Goal: Transaction & Acquisition: Book appointment/travel/reservation

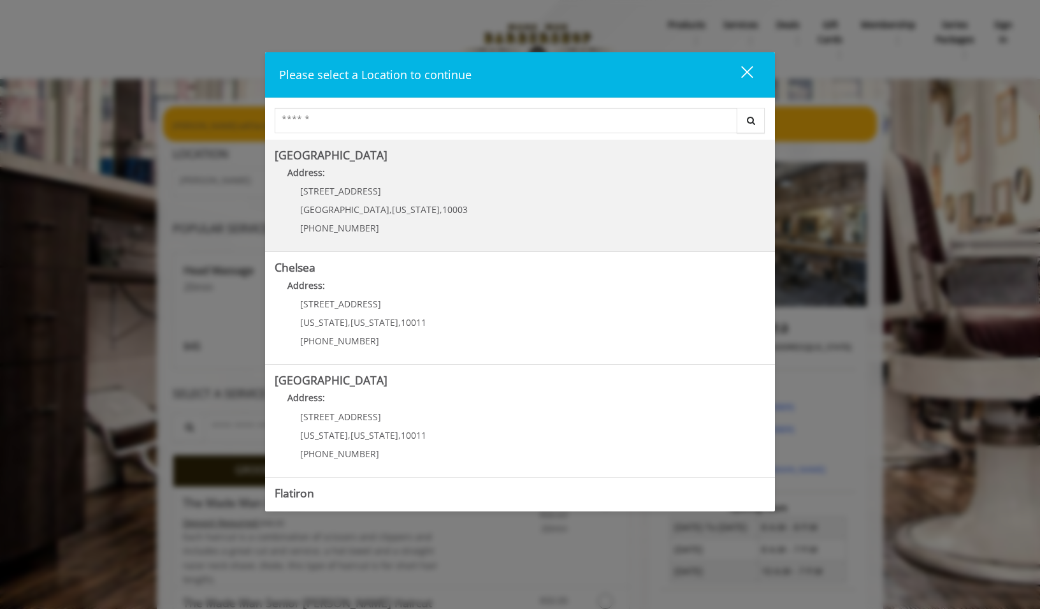
click at [448, 209] on Village "Greenwich Village Address: 60 E 8th St Manhattan , New York , 10003 (212) 598-1…" at bounding box center [520, 195] width 491 height 93
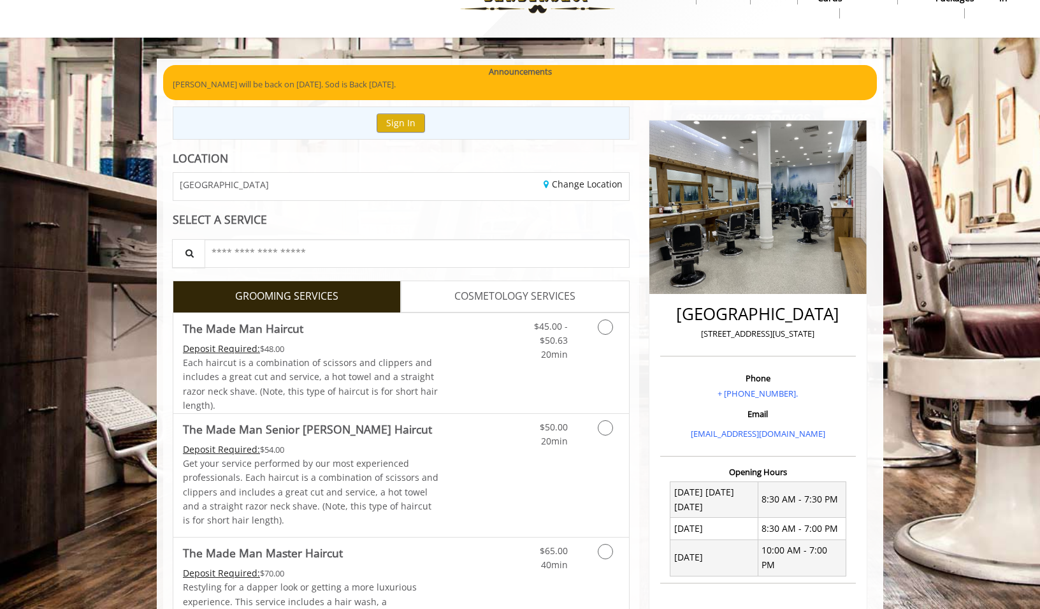
scroll to position [64, 0]
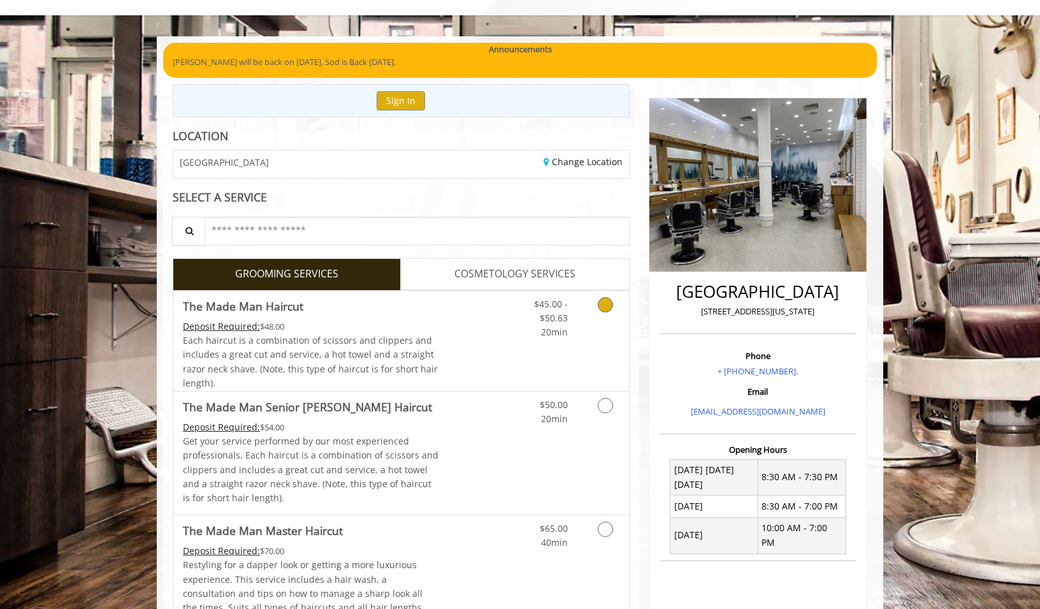
click at [598, 307] on icon "Grooming services" at bounding box center [605, 304] width 15 height 15
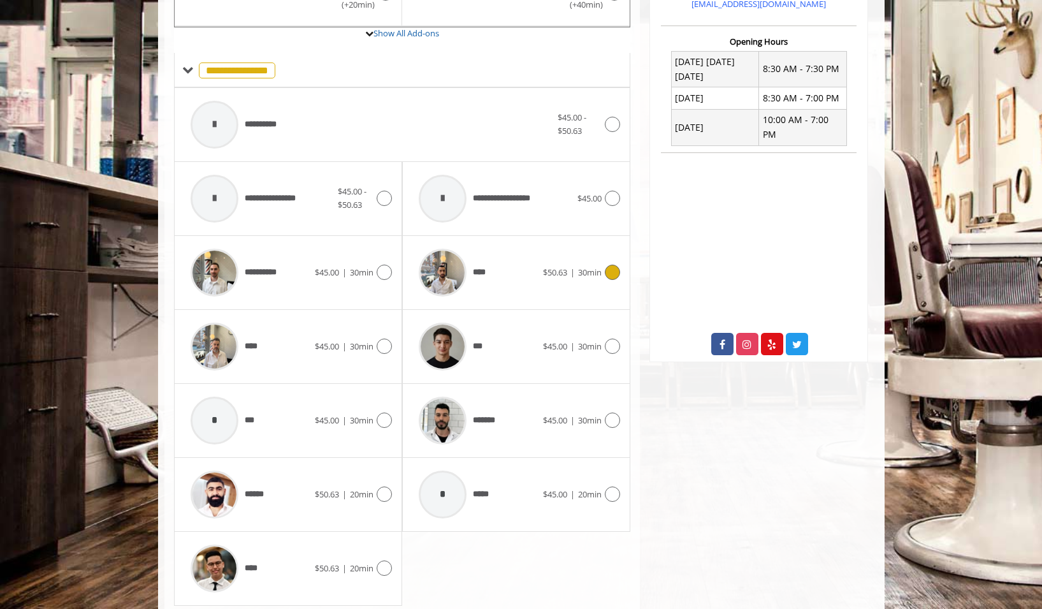
scroll to position [449, 0]
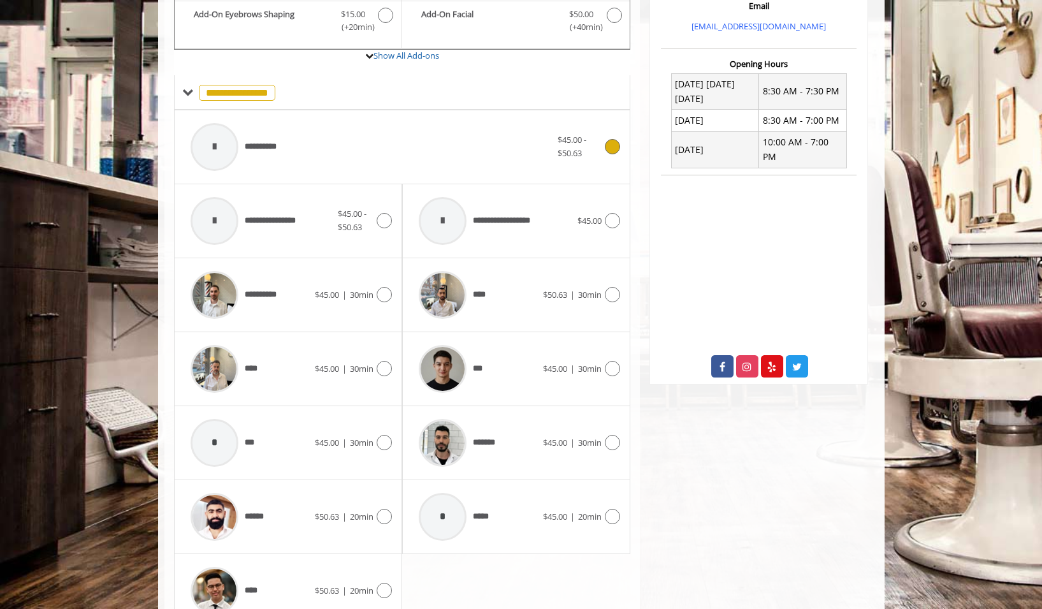
click at [605, 155] on div "$45.00 - $50.63" at bounding box center [589, 146] width 62 height 27
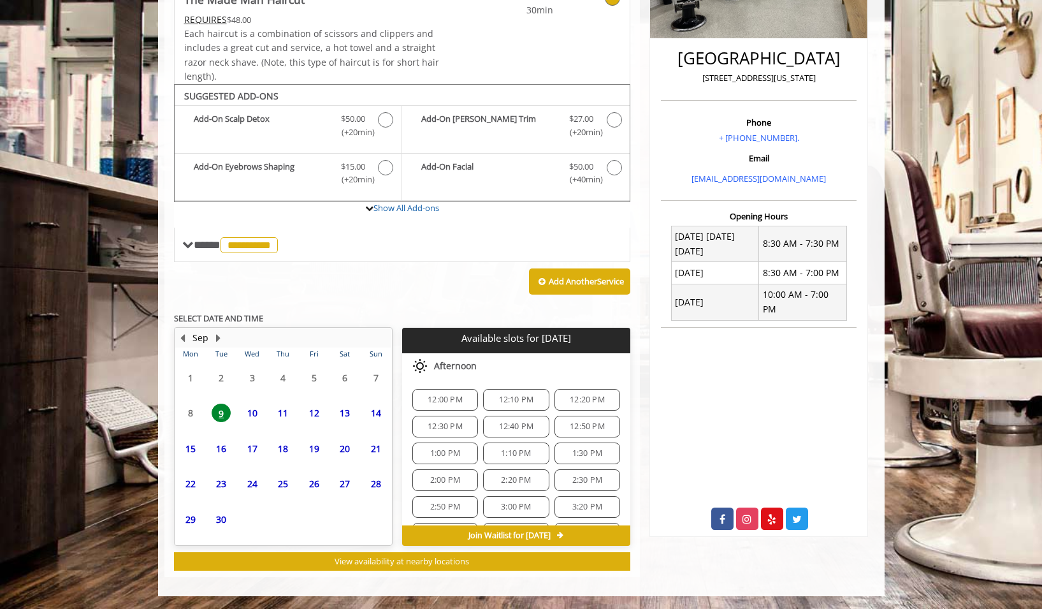
scroll to position [242, 0]
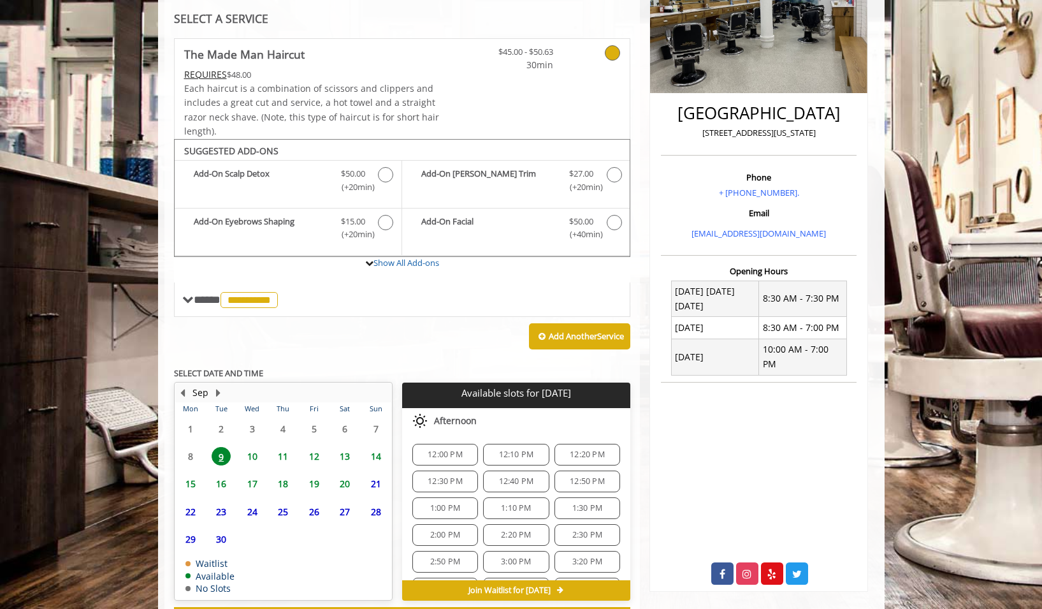
click at [345, 461] on span "13" at bounding box center [344, 456] width 19 height 18
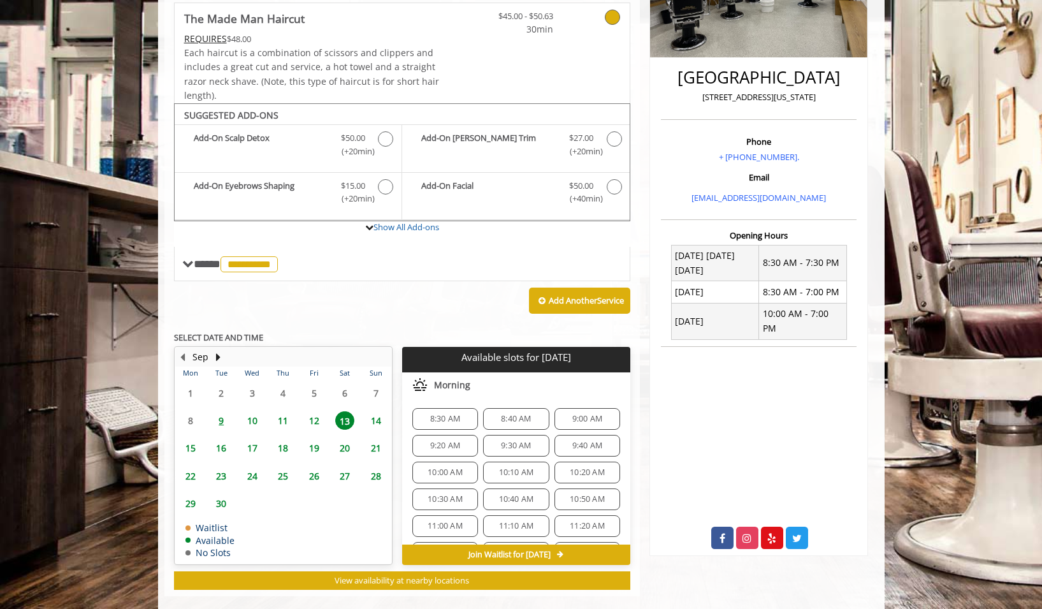
scroll to position [297, 0]
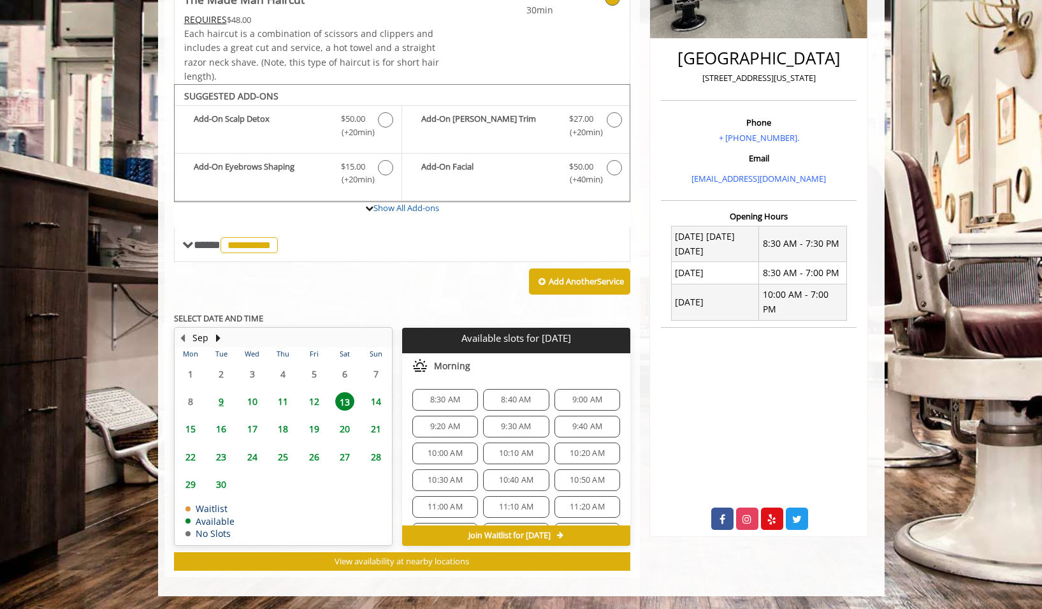
click at [447, 452] on span "10:00 AM" at bounding box center [445, 453] width 35 height 10
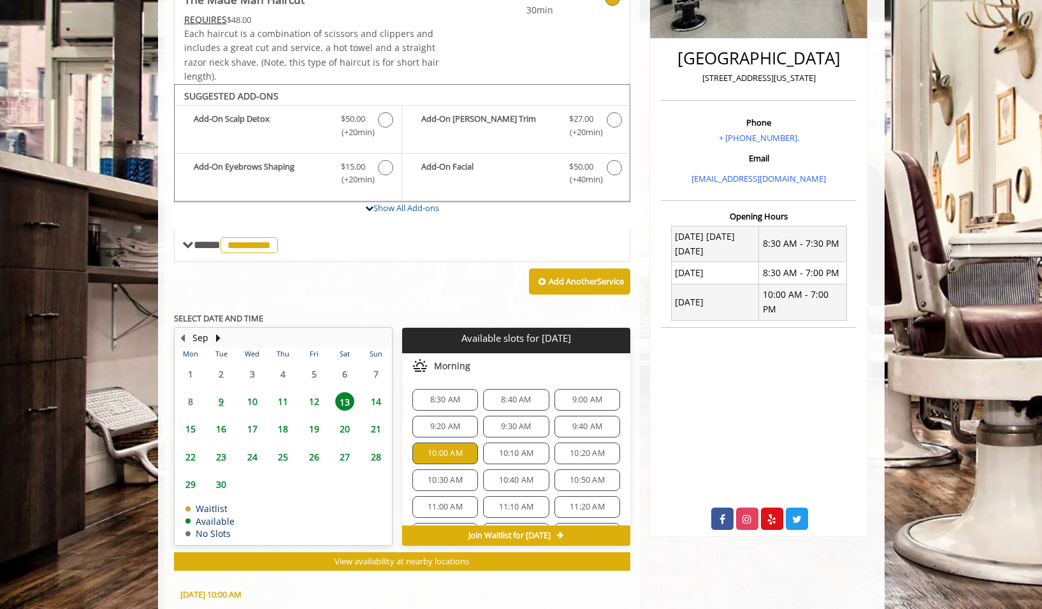
scroll to position [527, 0]
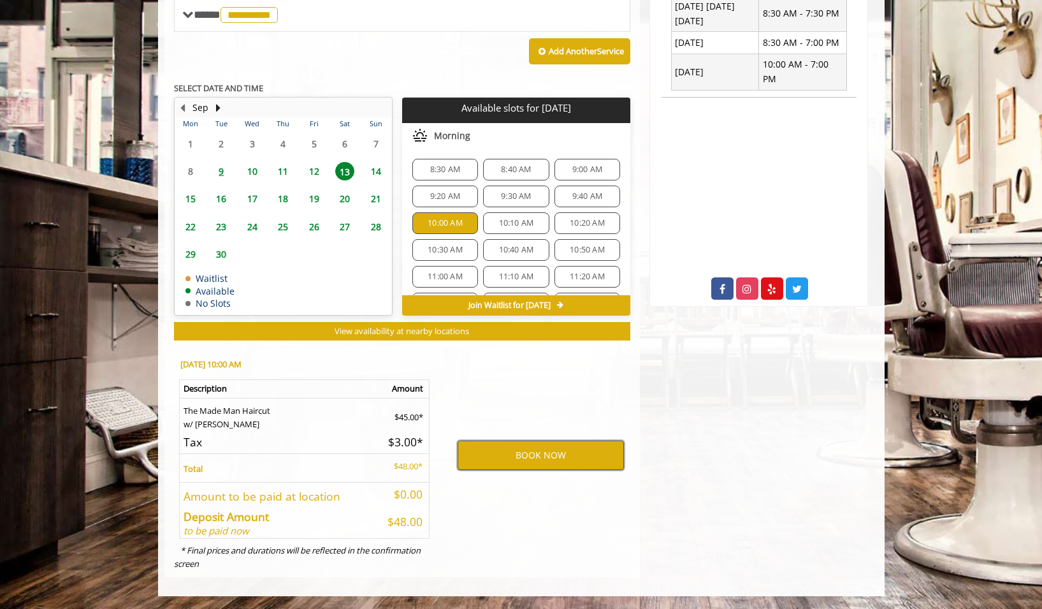
click at [563, 451] on button "BOOK NOW" at bounding box center [541, 454] width 166 height 29
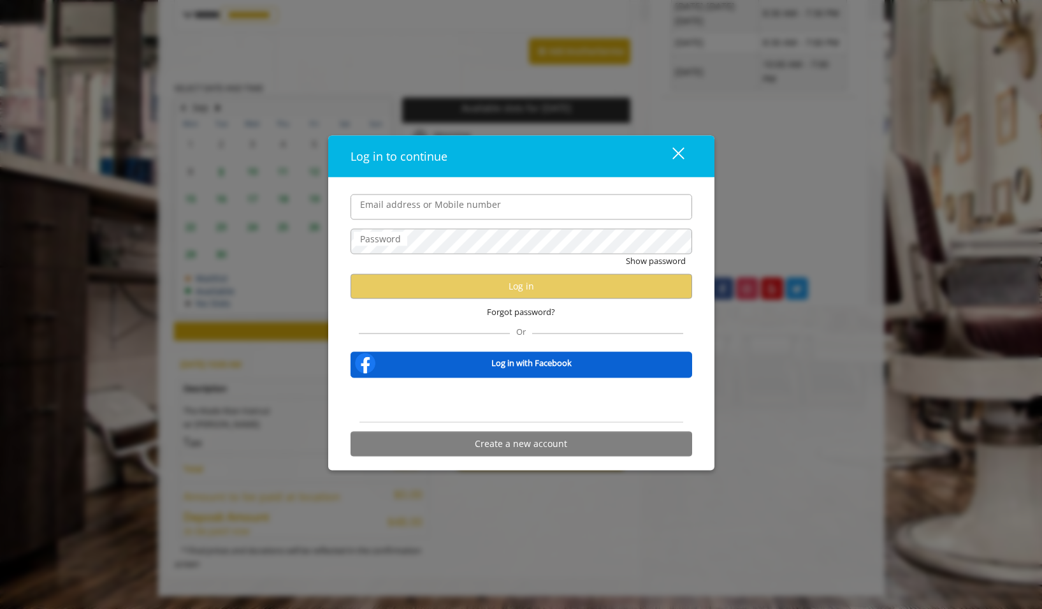
click at [441, 205] on input "Email address or Mobile number" at bounding box center [521, 206] width 342 height 25
type input "**********"
click at [412, 227] on form "**********" at bounding box center [521, 328] width 342 height 268
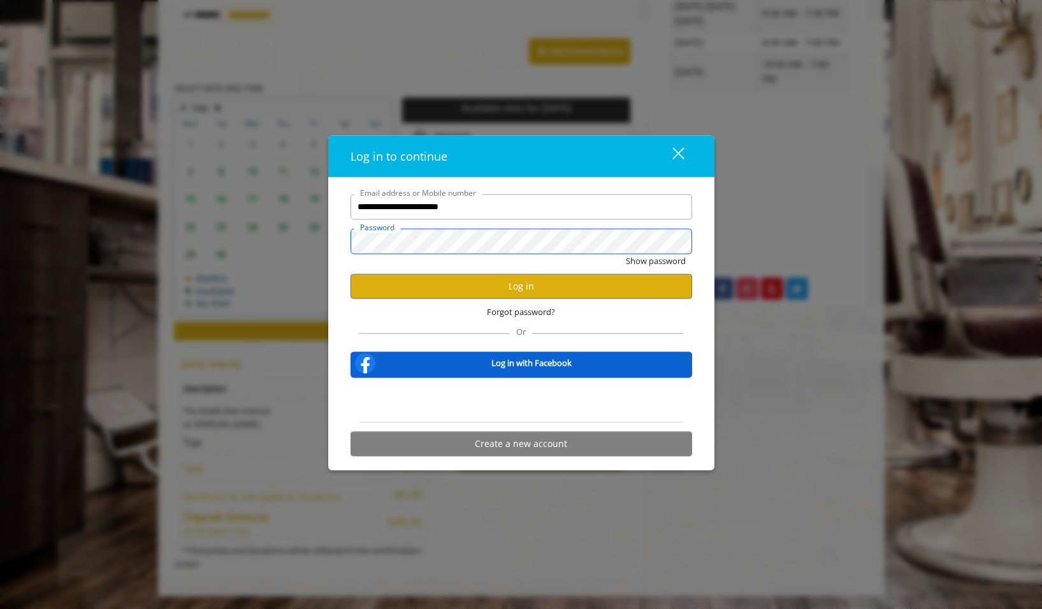
click at [626, 254] on button "Show password" at bounding box center [656, 260] width 60 height 13
click at [538, 286] on button "Log in" at bounding box center [521, 285] width 342 height 25
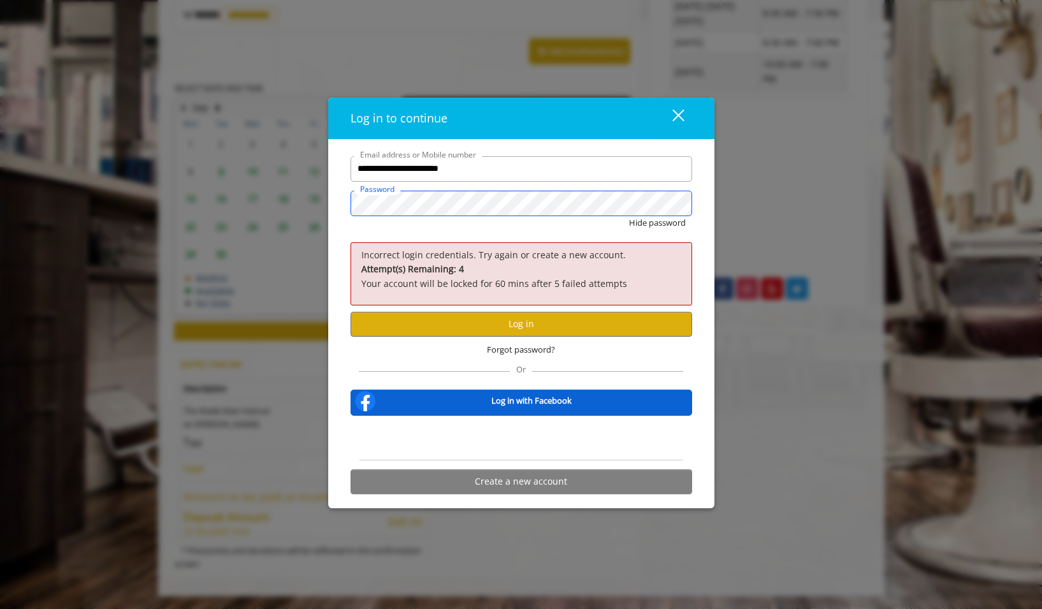
click at [629, 216] on button "Hide password" at bounding box center [657, 222] width 57 height 13
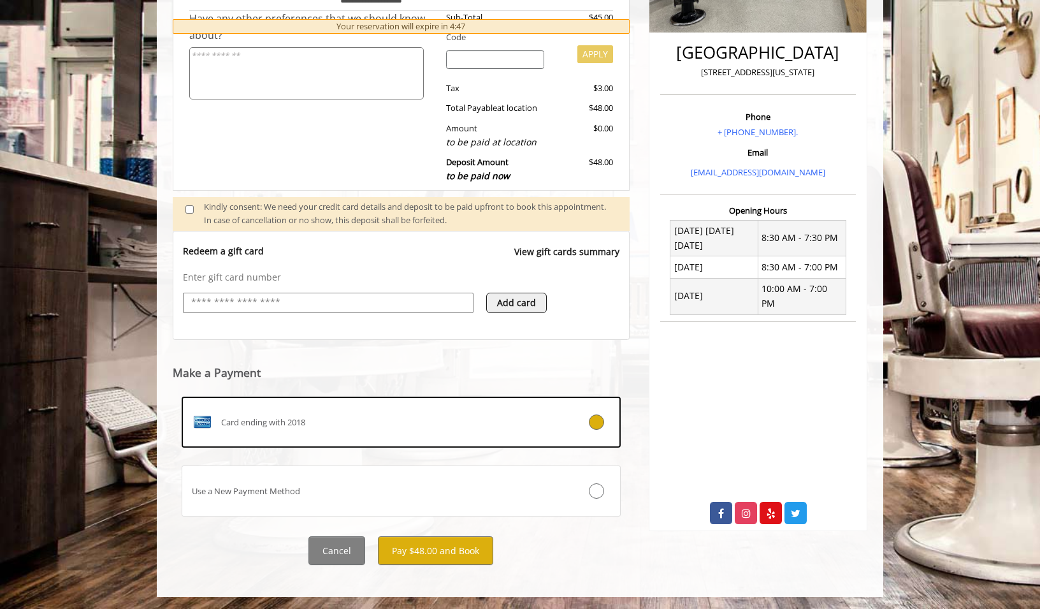
scroll to position [303, 0]
click at [435, 555] on button "Pay $48.00 and Book" at bounding box center [435, 549] width 115 height 29
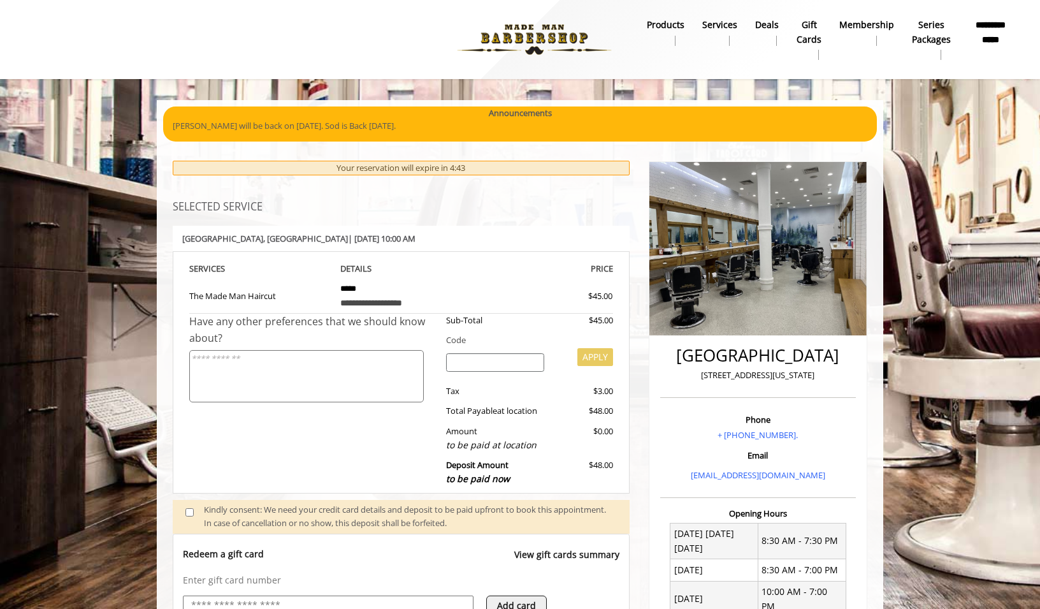
scroll to position [0, 0]
